Goal: Obtain resource: Obtain resource

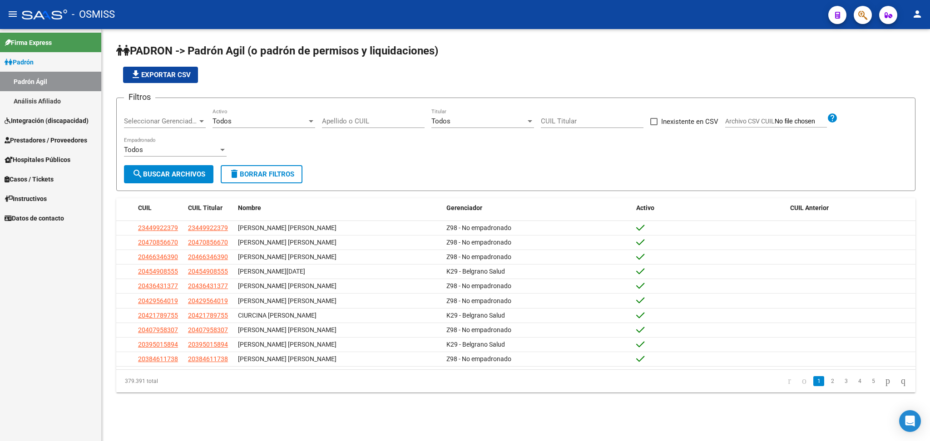
click at [71, 127] on link "Integración (discapacidad)" at bounding box center [50, 121] width 101 height 20
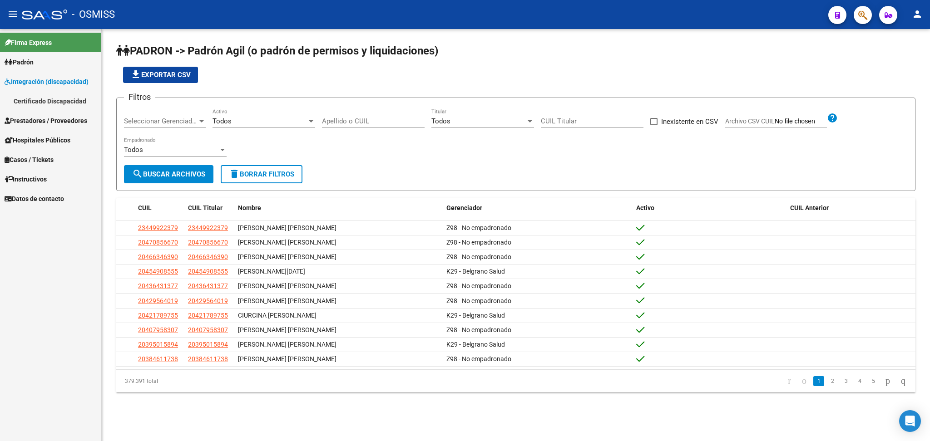
click at [70, 99] on link "Certificado Discapacidad" at bounding box center [50, 101] width 101 height 20
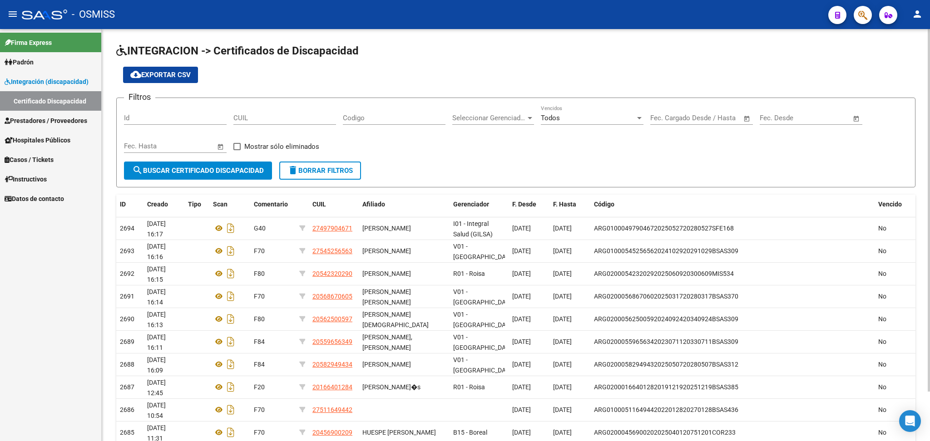
click at [433, 145] on div "Filtros Id CUIL Codigo Seleccionar Gerenciador Seleccionar Gerenciador Todos Ve…" at bounding box center [516, 133] width 784 height 56
click at [243, 118] on input "CUIL" at bounding box center [284, 118] width 103 height 8
paste input "20-16640128-4"
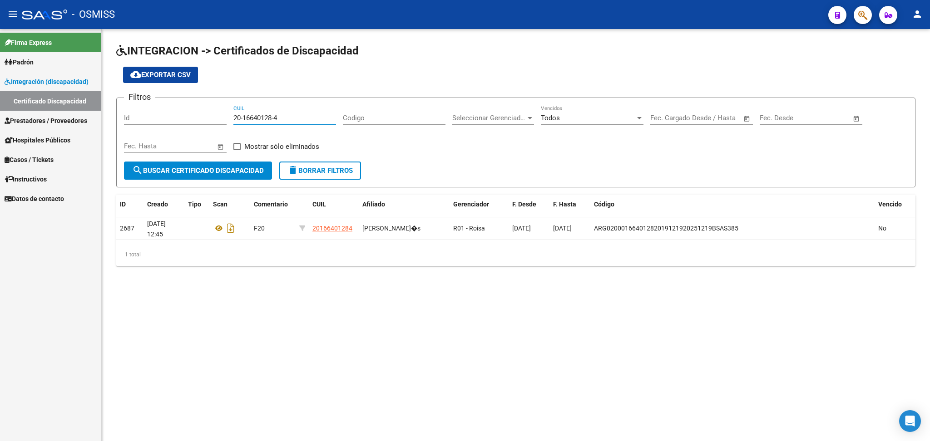
type input "20-16640128-4"
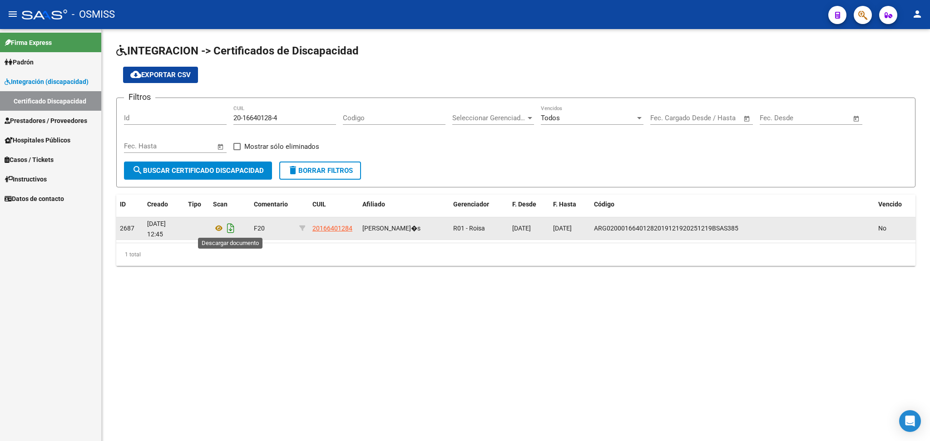
click at [233, 228] on icon "Descargar documento" at bounding box center [231, 228] width 12 height 15
drag, startPoint x: 280, startPoint y: 115, endPoint x: 204, endPoint y: 113, distance: 75.8
click at [204, 113] on div "Filtros Id 20-16640128-4 CUIL Codigo Seleccionar Gerenciador Seleccionar Gerenc…" at bounding box center [516, 133] width 784 height 56
paste input "20-58294943-4"
type input "20-58294943-4"
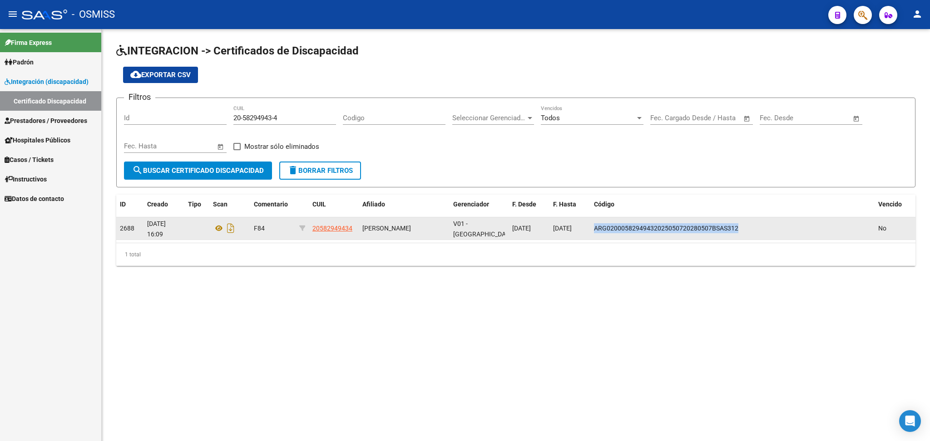
drag, startPoint x: 594, startPoint y: 227, endPoint x: 787, endPoint y: 227, distance: 192.9
click at [433, 227] on div "ARG02000582949432025050720280507BSAS312" at bounding box center [732, 228] width 277 height 10
copy span "ARG02000582949432025050720280507BSAS312"
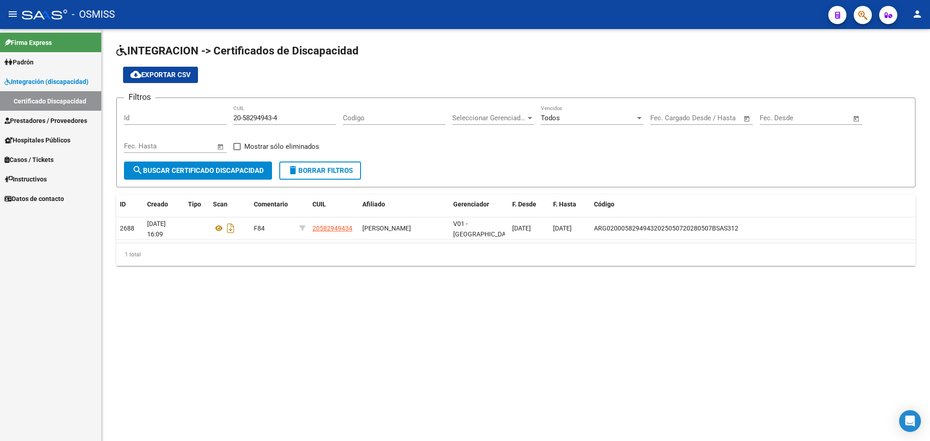
click at [245, 116] on input "20-58294943-4" at bounding box center [284, 118] width 103 height 8
drag, startPoint x: 234, startPoint y: 116, endPoint x: 298, endPoint y: 116, distance: 64.0
click at [298, 116] on input "20-58294943-4" at bounding box center [284, 118] width 103 height 8
paste input "20-55965634-9"
type input "20-55965634-9"
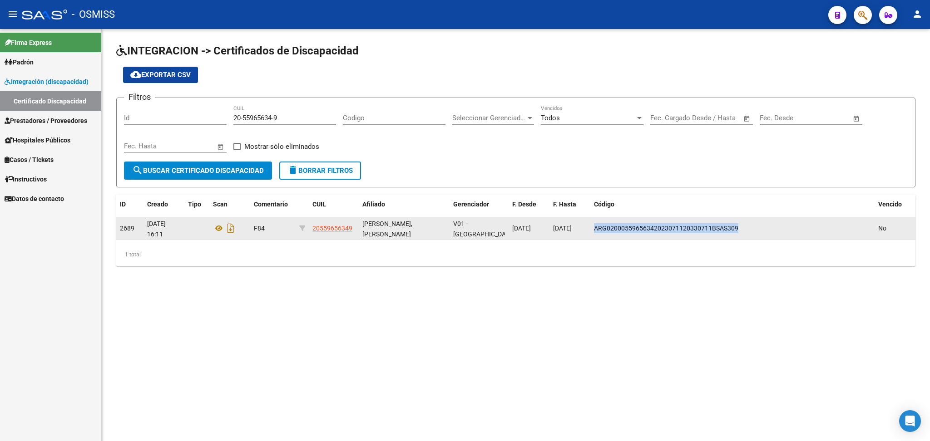
drag, startPoint x: 594, startPoint y: 228, endPoint x: 740, endPoint y: 227, distance: 145.3
click at [433, 227] on div "ARG02000559656342023071120330711BSAS309" at bounding box center [732, 228] width 277 height 10
copy span "ARG02000559656342023071120330711BSAS309"
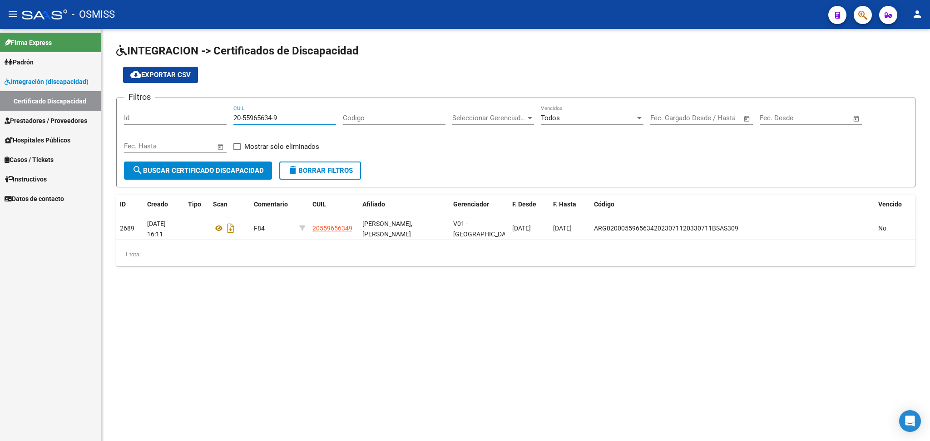
drag, startPoint x: 233, startPoint y: 116, endPoint x: 299, endPoint y: 116, distance: 65.8
click at [299, 116] on input "20-55965634-9" at bounding box center [284, 118] width 103 height 8
paste input "20-56250059-7"
type input "20-56250059-7"
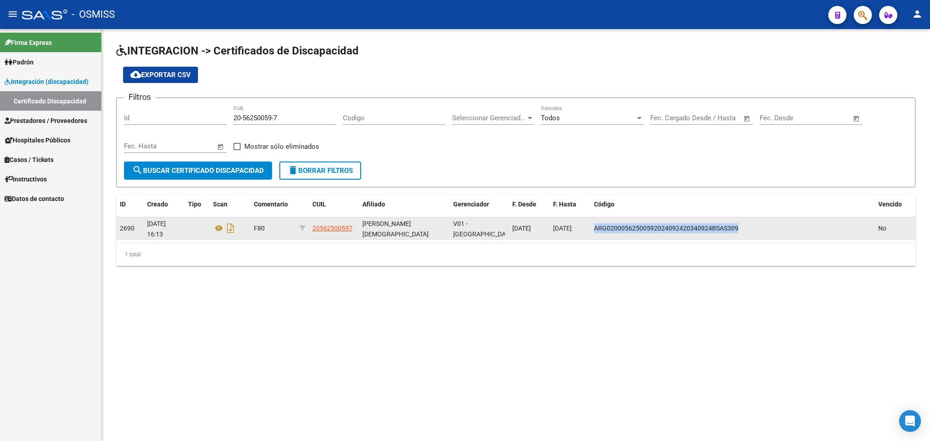
drag, startPoint x: 595, startPoint y: 227, endPoint x: 775, endPoint y: 227, distance: 179.8
click at [433, 227] on div "ARG02000562500592024092420340924BSAS309" at bounding box center [732, 228] width 277 height 10
copy span "ARG02000562500592024092420340924BSAS309"
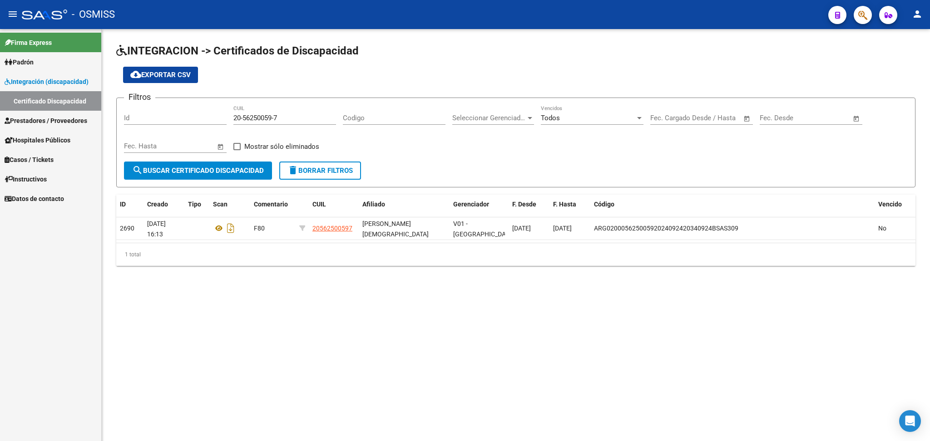
click at [276, 117] on input "20-56250059-7" at bounding box center [284, 118] width 103 height 8
drag, startPoint x: 234, startPoint y: 116, endPoint x: 302, endPoint y: 116, distance: 68.1
click at [302, 116] on input "20-56250059-7" at bounding box center [284, 118] width 103 height 8
paste input "20-56867060-5"
type input "20-56867060-5"
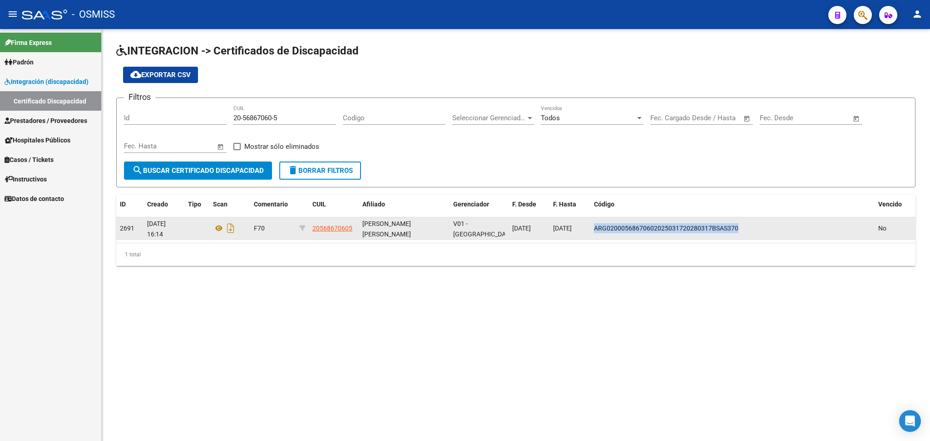
drag, startPoint x: 595, startPoint y: 228, endPoint x: 751, endPoint y: 228, distance: 156.6
click at [433, 227] on div "ARG02000568670602025031720280317BSAS370" at bounding box center [732, 228] width 277 height 10
copy span "ARG02000568670602025031720280317BSAS370"
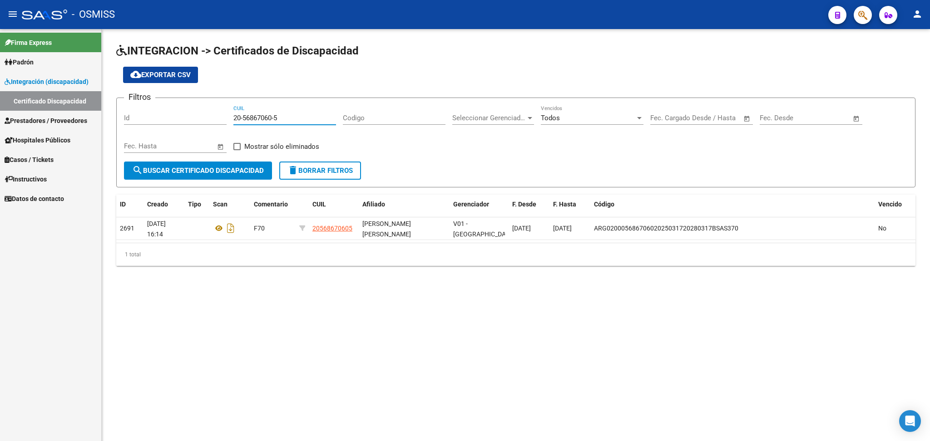
drag, startPoint x: 235, startPoint y: 117, endPoint x: 270, endPoint y: 117, distance: 34.5
click at [270, 117] on input "20-56867060-5" at bounding box center [284, 118] width 103 height 8
drag, startPoint x: 235, startPoint y: 116, endPoint x: 303, endPoint y: 117, distance: 68.1
click at [303, 117] on input "20-56867060-5" at bounding box center [284, 118] width 103 height 8
paste input "20-54232029-0"
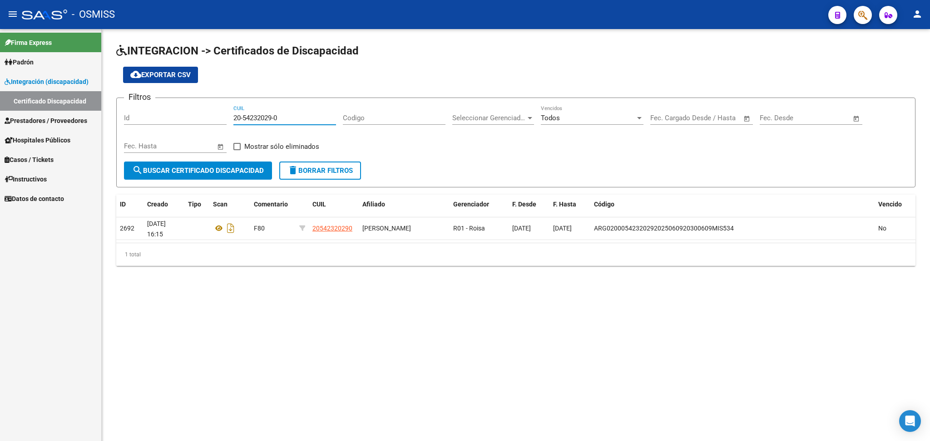
type input "20-54232029-0"
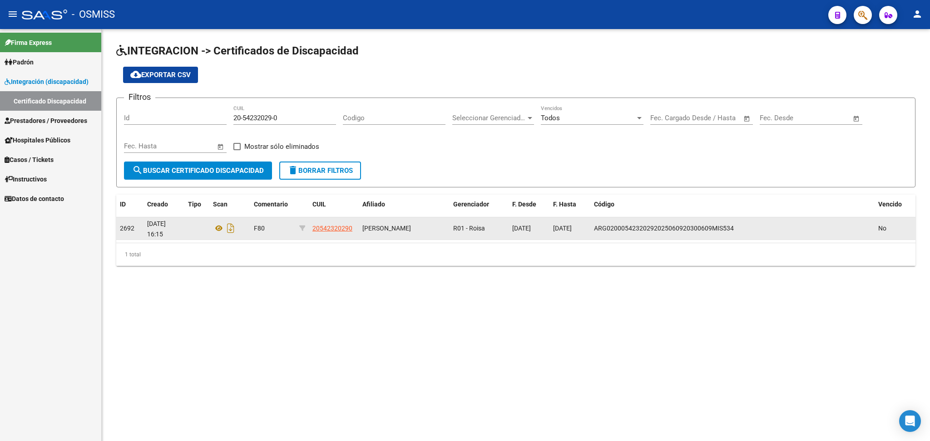
drag, startPoint x: 610, startPoint y: 242, endPoint x: 605, endPoint y: 238, distance: 7.1
click at [433, 243] on div "1 total" at bounding box center [515, 254] width 799 height 23
drag, startPoint x: 593, startPoint y: 225, endPoint x: 759, endPoint y: 225, distance: 165.7
click at [433, 225] on div "ARG02000542320292025060920300609MIS534" at bounding box center [732, 228] width 277 height 10
copy span "ARG02000542320292025060920300609MIS534"
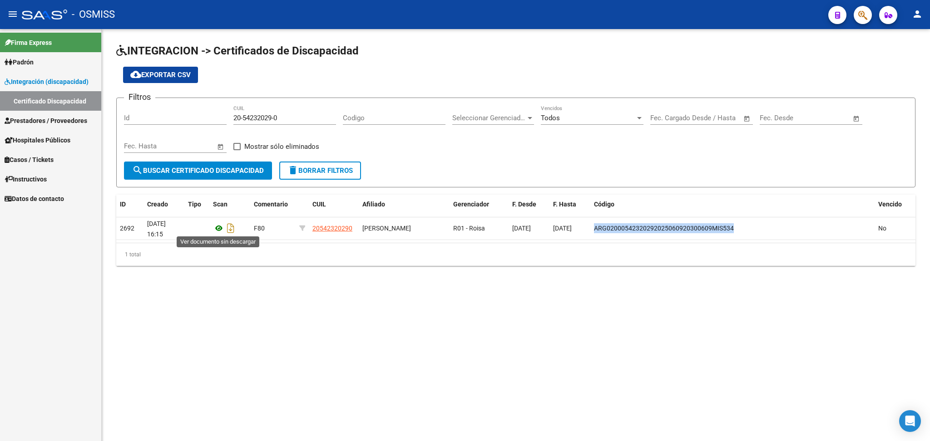
click at [223, 225] on icon at bounding box center [219, 228] width 12 height 11
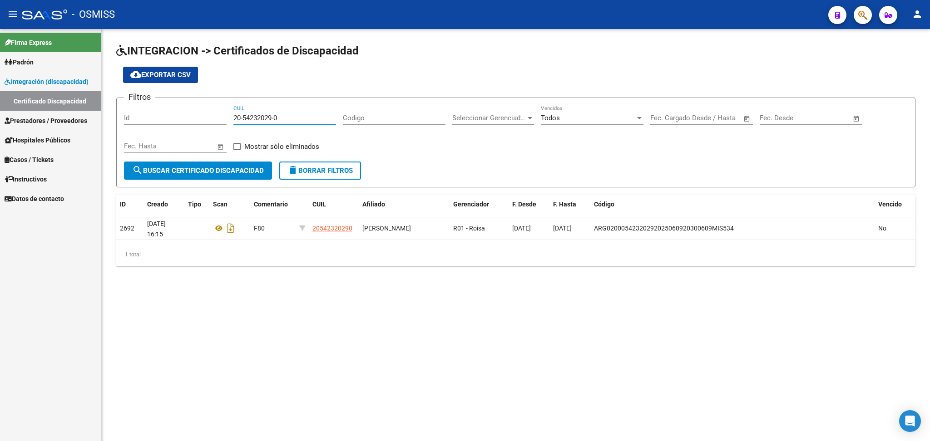
drag, startPoint x: 233, startPoint y: 114, endPoint x: 295, endPoint y: 115, distance: 61.7
click at [295, 115] on input "20-54232029-0" at bounding box center [284, 118] width 103 height 8
paste input "27-54525656-3"
type input "27-54525656-3"
drag, startPoint x: 235, startPoint y: 115, endPoint x: 303, endPoint y: 117, distance: 67.7
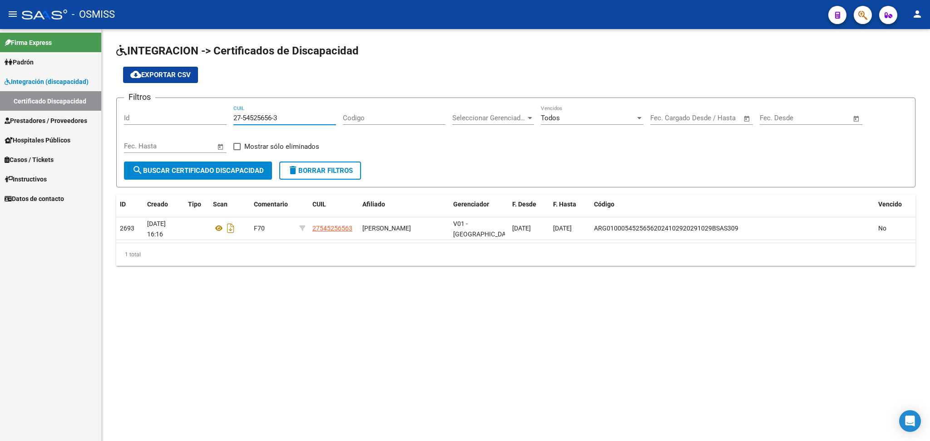
click at [303, 117] on input "27-54525656-3" at bounding box center [284, 118] width 103 height 8
paste input "27-54525656-3"
type input "27-54525656-3"
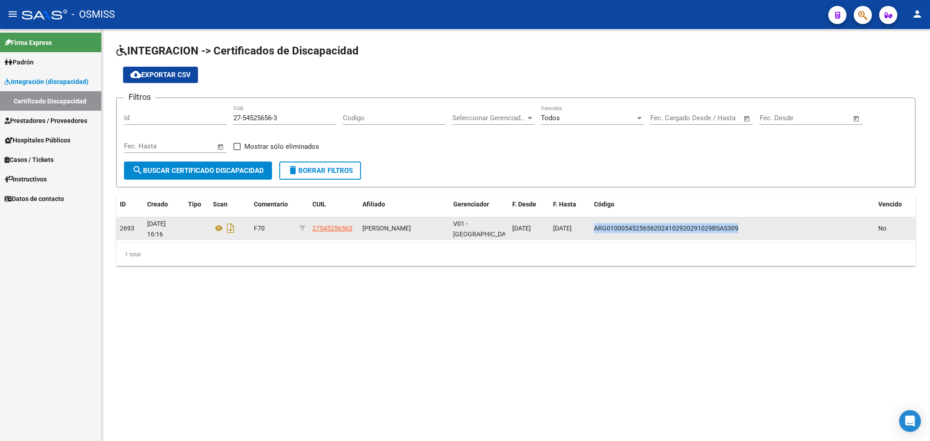
drag, startPoint x: 595, startPoint y: 228, endPoint x: 753, endPoint y: 227, distance: 158.0
click at [433, 227] on div "ARG01000545256562024102920291029BSAS309" at bounding box center [732, 228] width 277 height 10
copy span "ARG01000545256562024102920291029BSAS309"
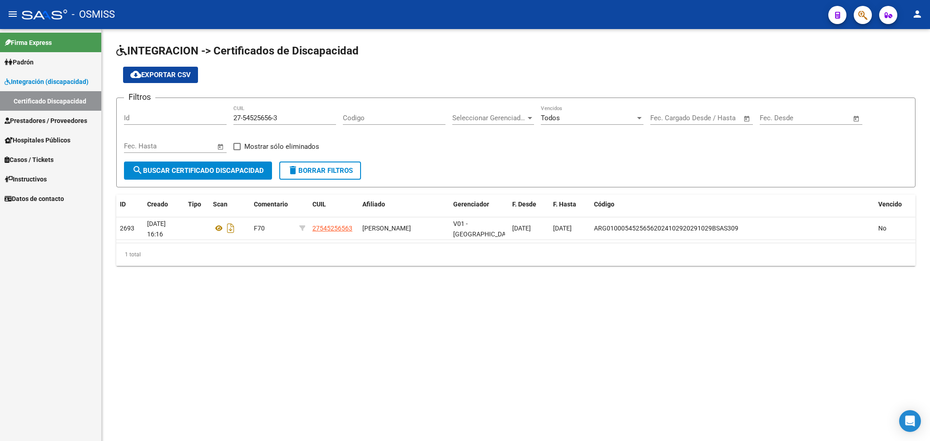
click at [242, 131] on div "27-54525656-3 CUIL" at bounding box center [284, 119] width 103 height 28
drag, startPoint x: 235, startPoint y: 116, endPoint x: 281, endPoint y: 117, distance: 46.8
click at [281, 117] on input "27-54525656-3" at bounding box center [284, 118] width 103 height 8
paste input "27-49790467-1"
type input "27-49790467-1"
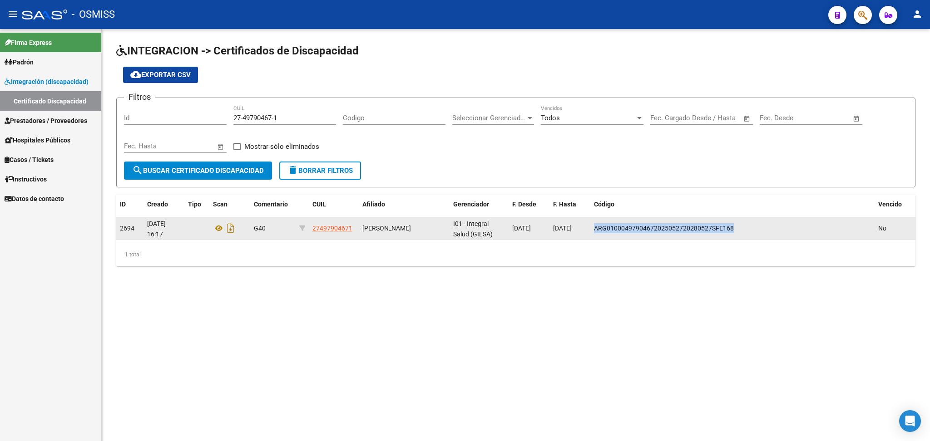
drag, startPoint x: 594, startPoint y: 225, endPoint x: 733, endPoint y: 222, distance: 138.9
click at [433, 223] on div "ARG01000497904672025052720280527SFE168" at bounding box center [732, 228] width 277 height 10
copy span "ARG01000497904672025052720280527SFE168"
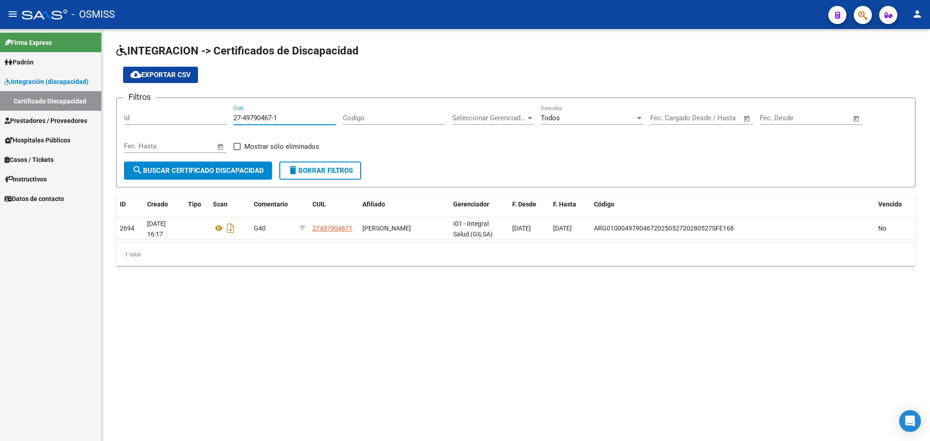
drag, startPoint x: 233, startPoint y: 115, endPoint x: 343, endPoint y: 115, distance: 109.9
click at [343, 115] on div "Filtros Id 27-49790467-1 CUIL Codigo Seleccionar Gerenciador Seleccionar Gerenc…" at bounding box center [516, 133] width 784 height 56
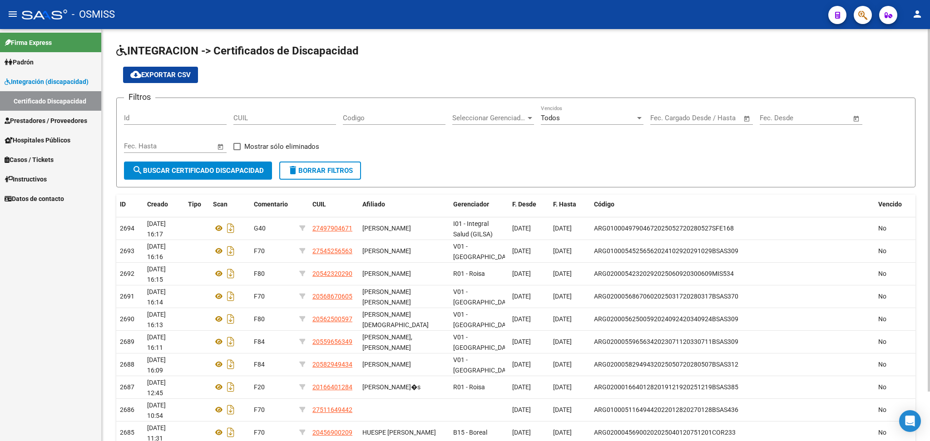
drag, startPoint x: 630, startPoint y: 15, endPoint x: 627, endPoint y: 123, distance: 108.1
click at [433, 123] on div "menu - OSMISS person Firma Express [PERSON_NAME] [PERSON_NAME] Ágil Análisis Af…" at bounding box center [465, 220] width 930 height 441
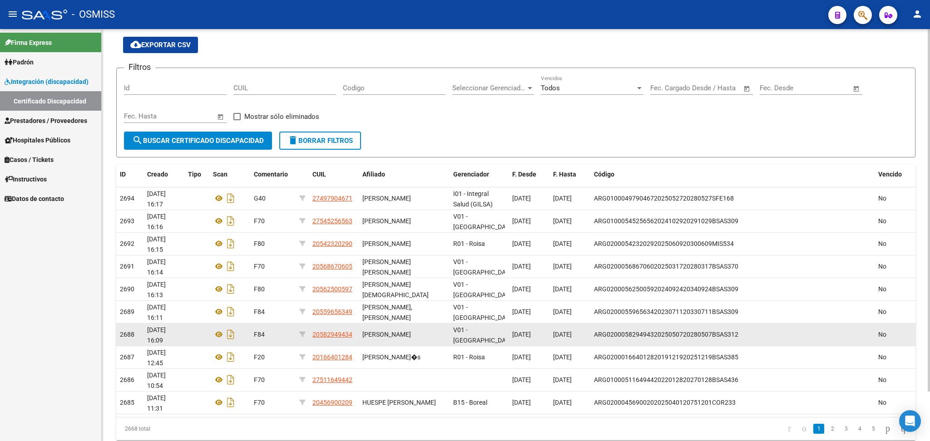
scroll to position [56, 0]
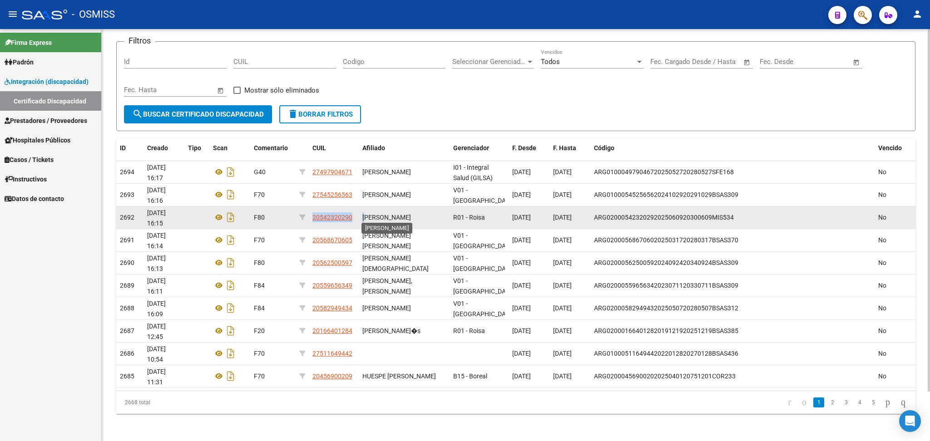
drag, startPoint x: 311, startPoint y: 214, endPoint x: 369, endPoint y: 214, distance: 58.6
click at [369, 214] on div "2692 [DATE] 16:15 F80 20542320290 [PERSON_NAME] GERMAN R01 - Roisa [DATE] [DATE…" at bounding box center [515, 218] width 799 height 23
click at [382, 222] on datatable-body-cell "[PERSON_NAME]" at bounding box center [404, 218] width 91 height 22
click at [313, 215] on span "20542320290" at bounding box center [332, 217] width 40 height 7
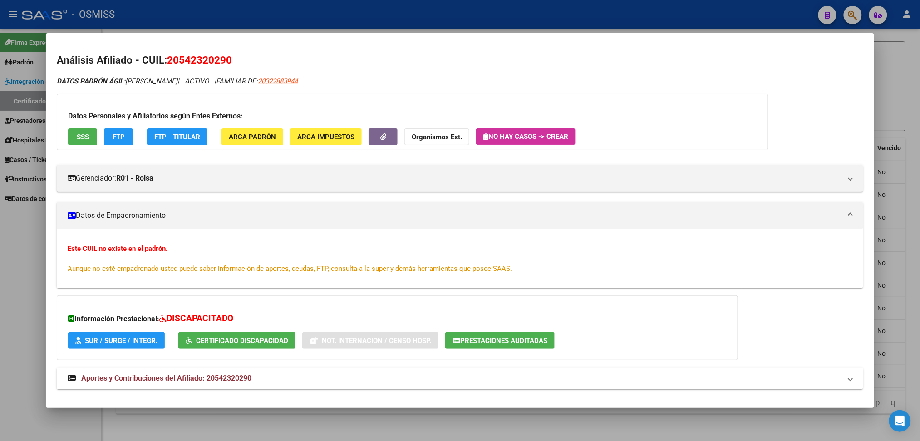
click at [433, 54] on div at bounding box center [460, 220] width 920 height 441
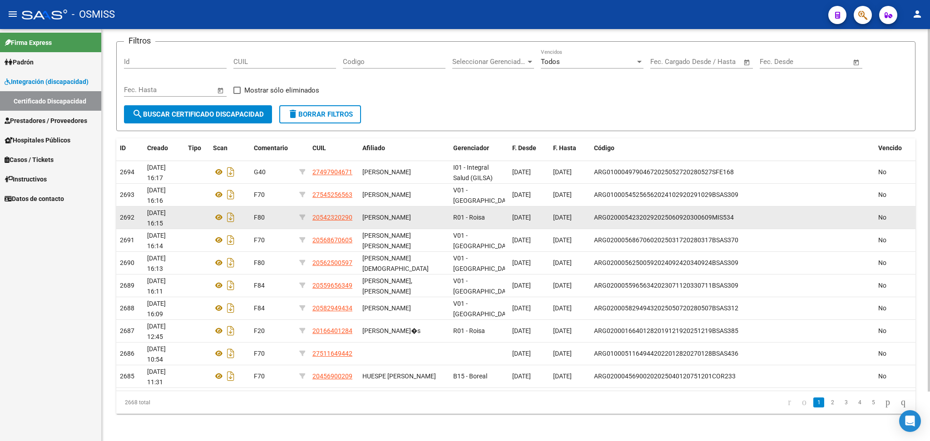
drag, startPoint x: 311, startPoint y: 215, endPoint x: 357, endPoint y: 215, distance: 45.9
click at [357, 215] on datatable-body-cell "20542320290" at bounding box center [334, 218] width 50 height 22
copy span "20542320290"
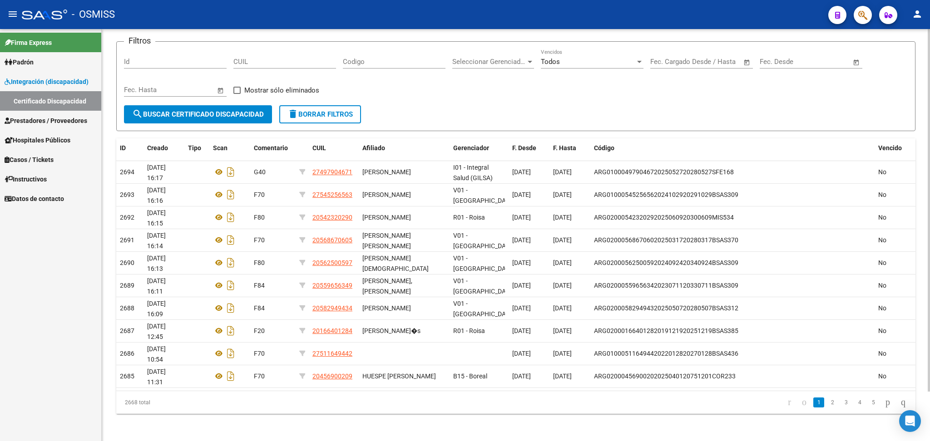
click at [246, 58] on input "CUIL" at bounding box center [284, 62] width 103 height 8
paste input "20-54232029-0"
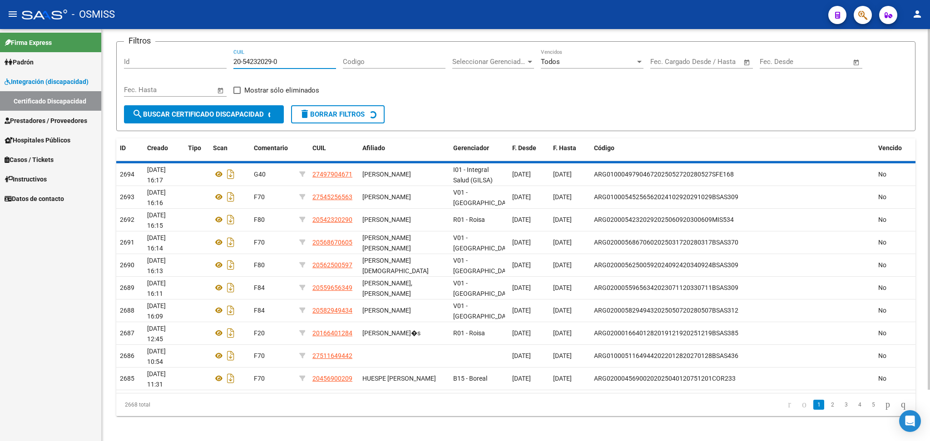
scroll to position [0, 0]
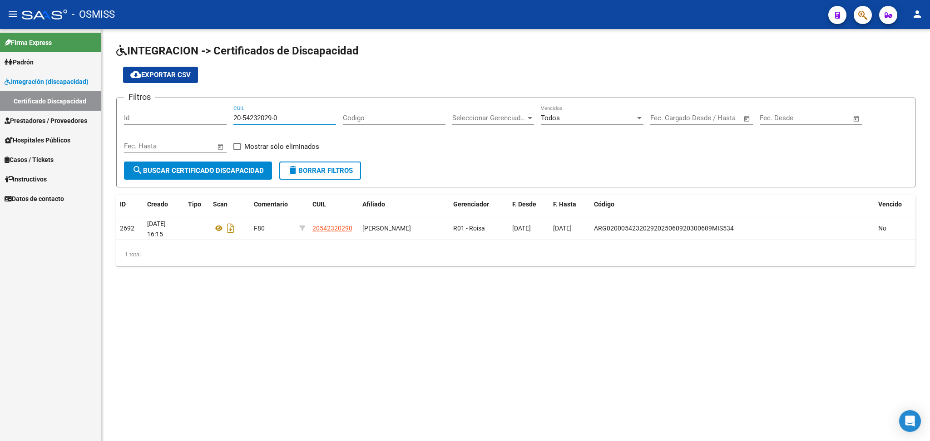
type input "20-54232029-0"
